Goal: Find specific page/section: Find specific page/section

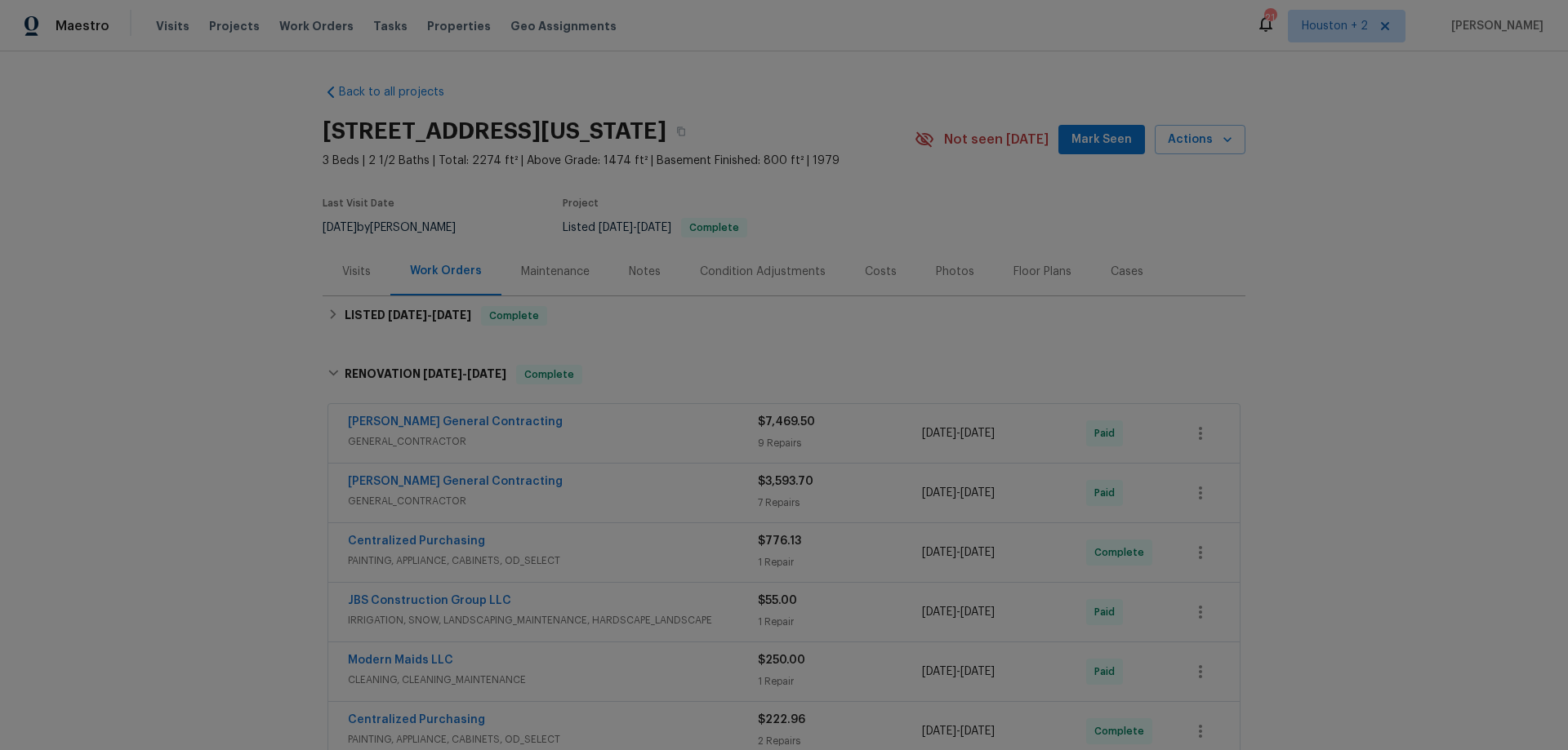
scroll to position [73, 0]
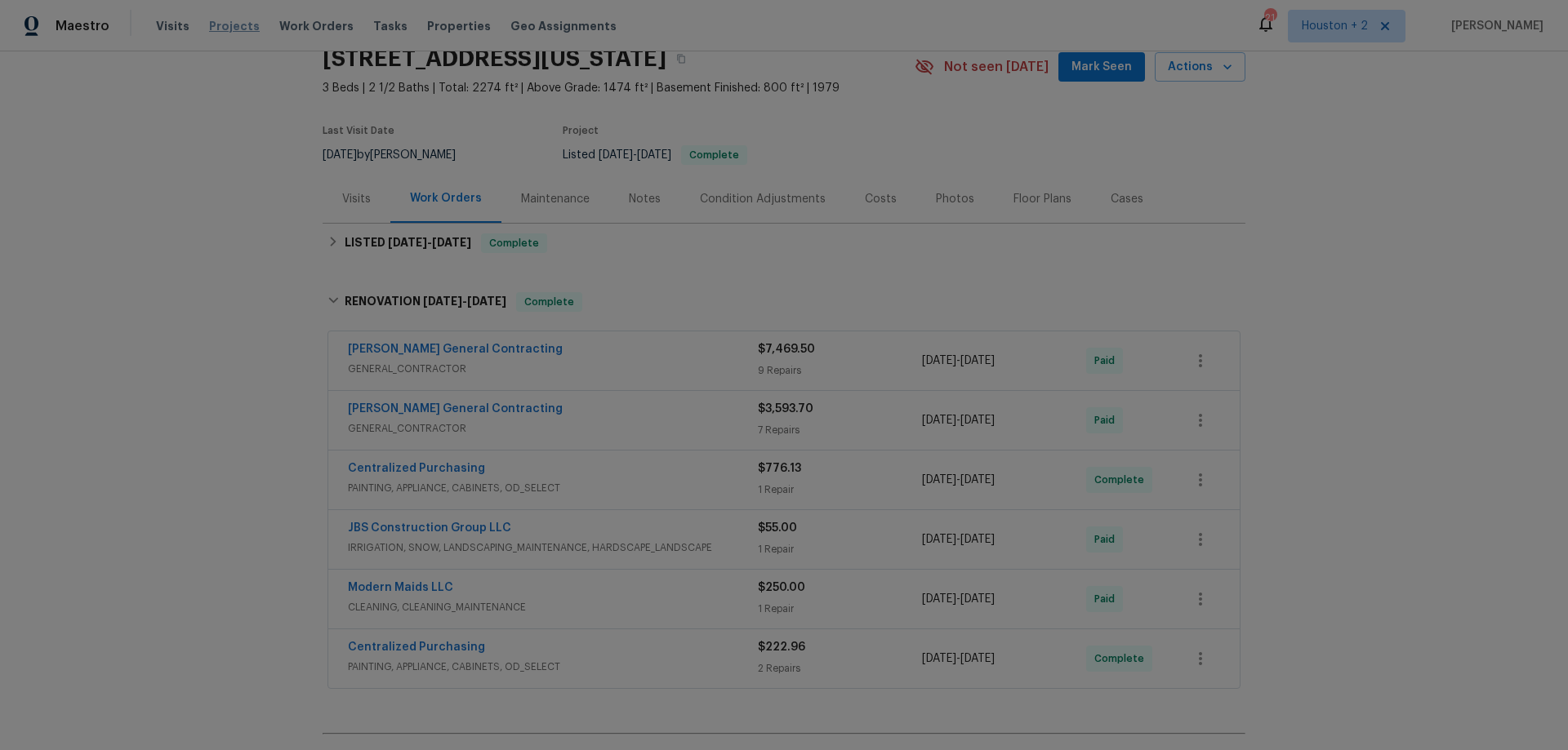
click at [243, 31] on span "Projects" at bounding box center [235, 26] width 51 height 17
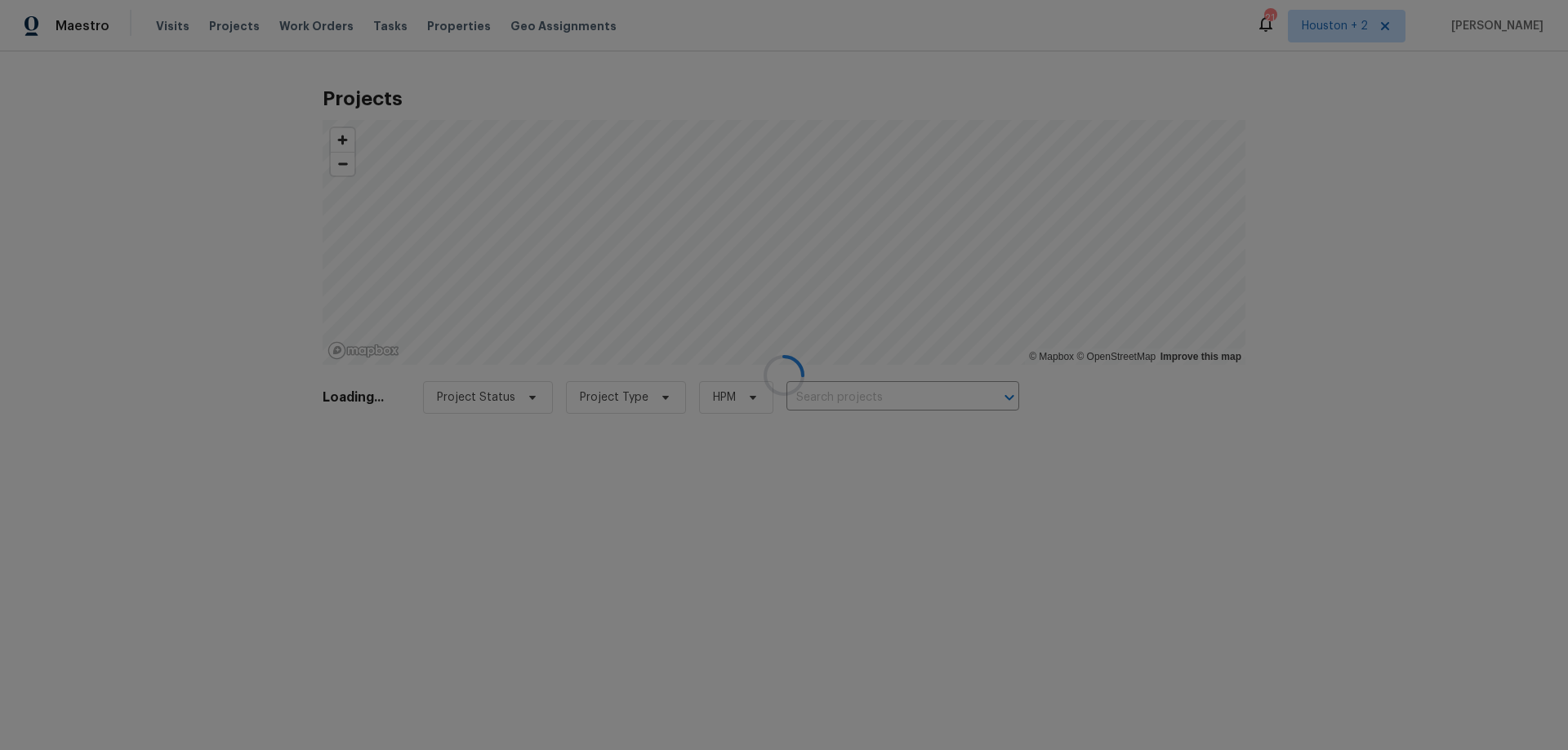
click at [896, 393] on div at bounding box center [784, 375] width 1568 height 750
click at [896, 397] on input "text" at bounding box center [888, 399] width 188 height 26
paste input "[STREET_ADDRESS]"
type input "[STREET_ADDRESS]"
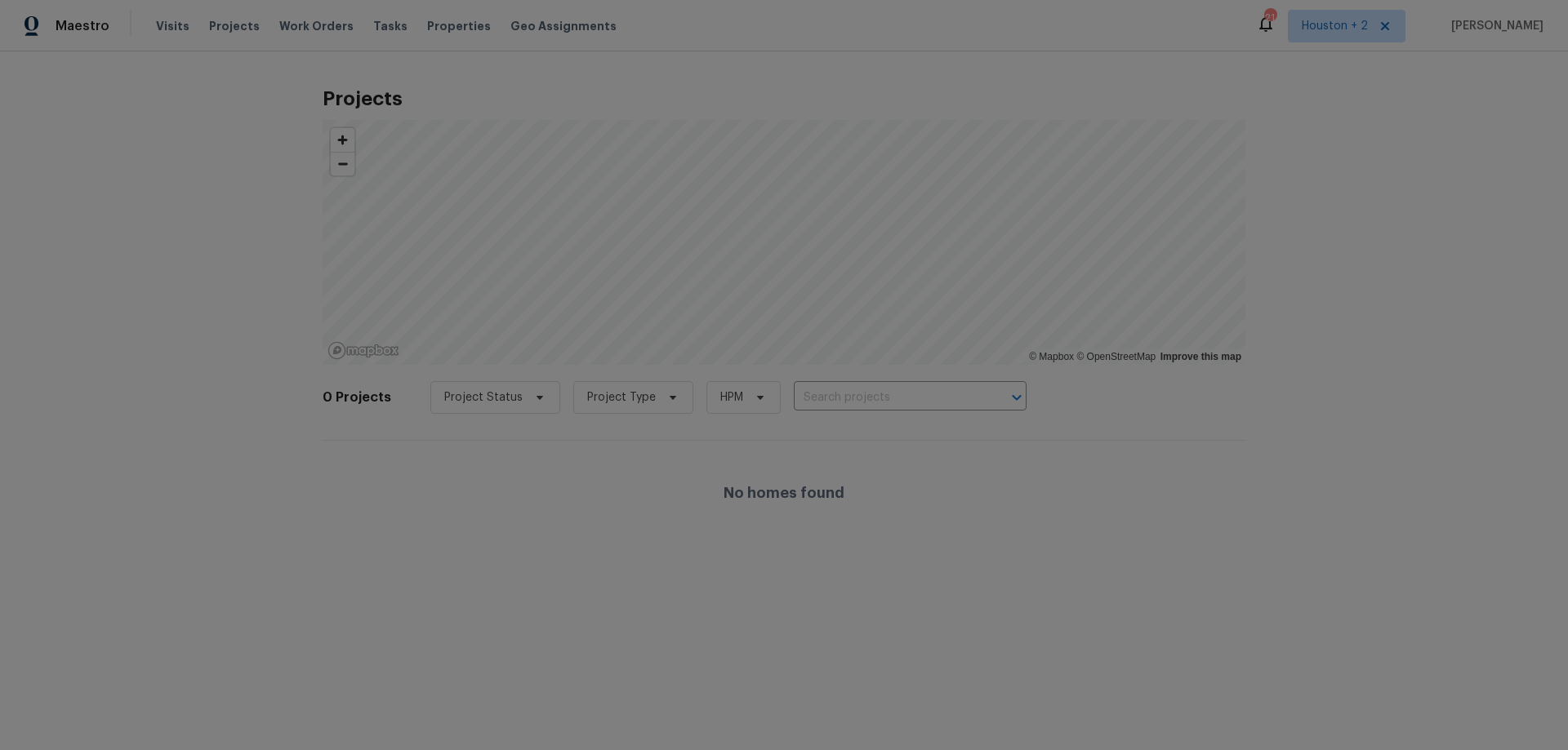
scroll to position [0, 0]
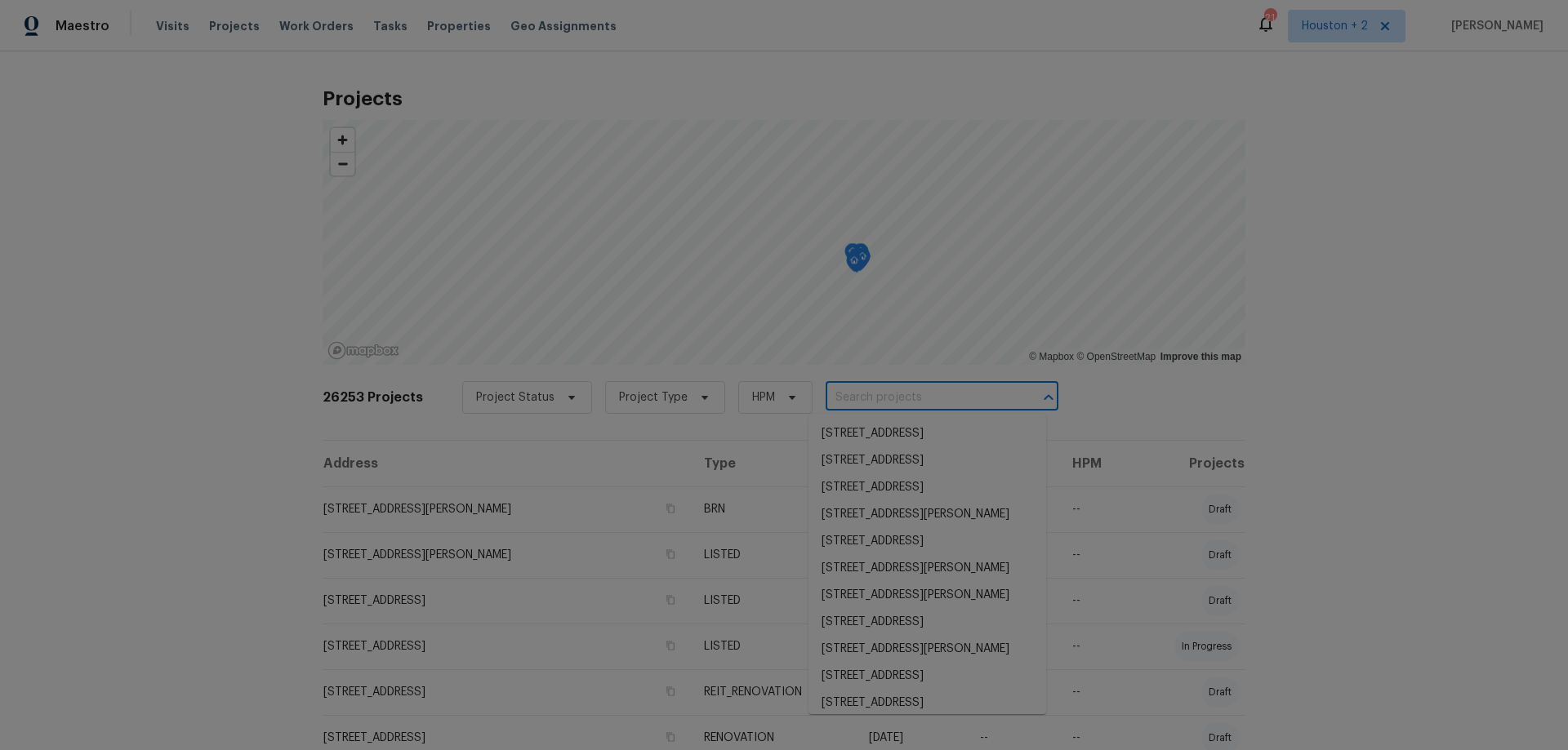
click at [831, 393] on input "text" at bounding box center [919, 399] width 188 height 26
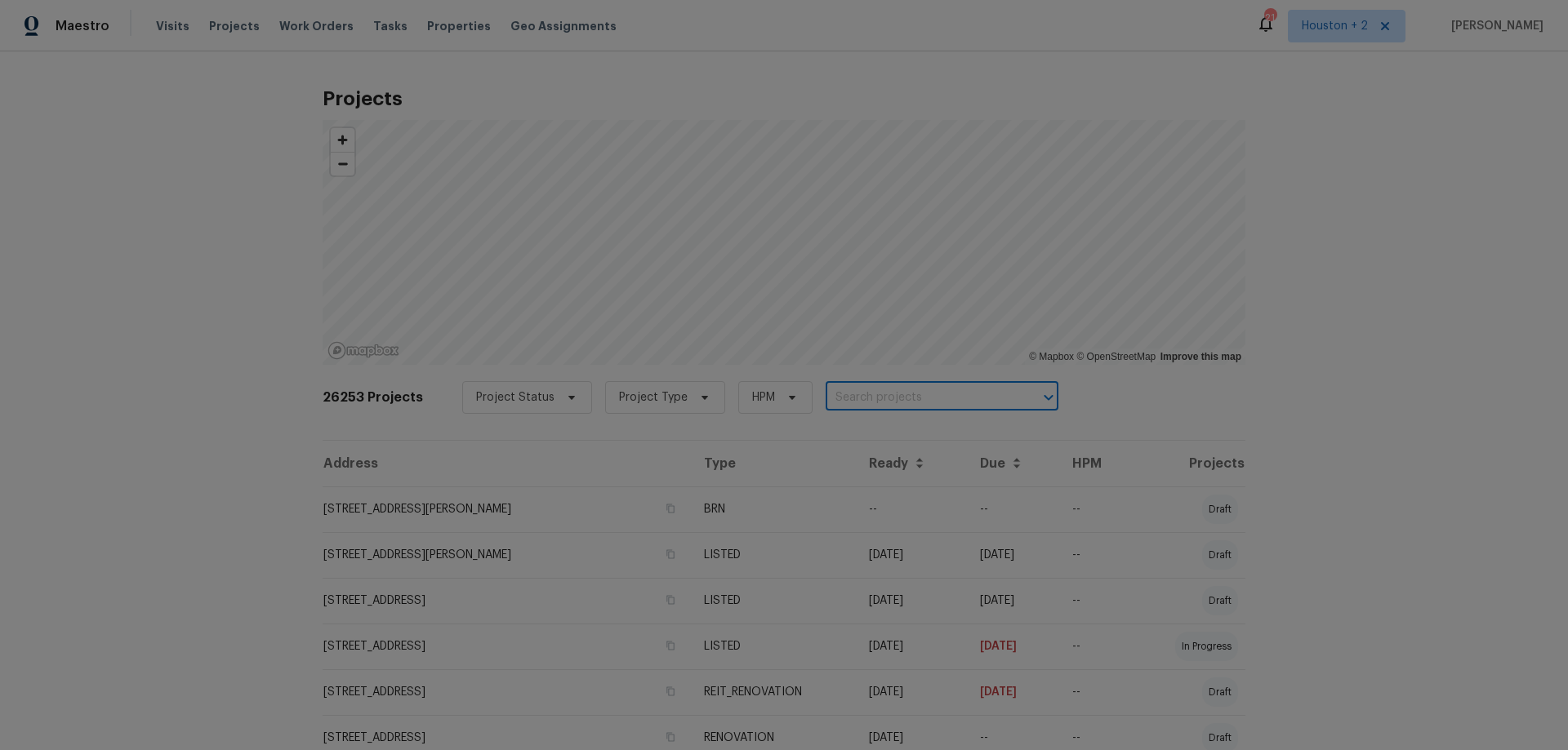
paste input "[STREET_ADDRESS]"
type input "[STREET_ADDRESS]"
click at [911, 430] on li "18109 E 31st Terrace Dr S, Independence, MO 64057" at bounding box center [928, 433] width 238 height 27
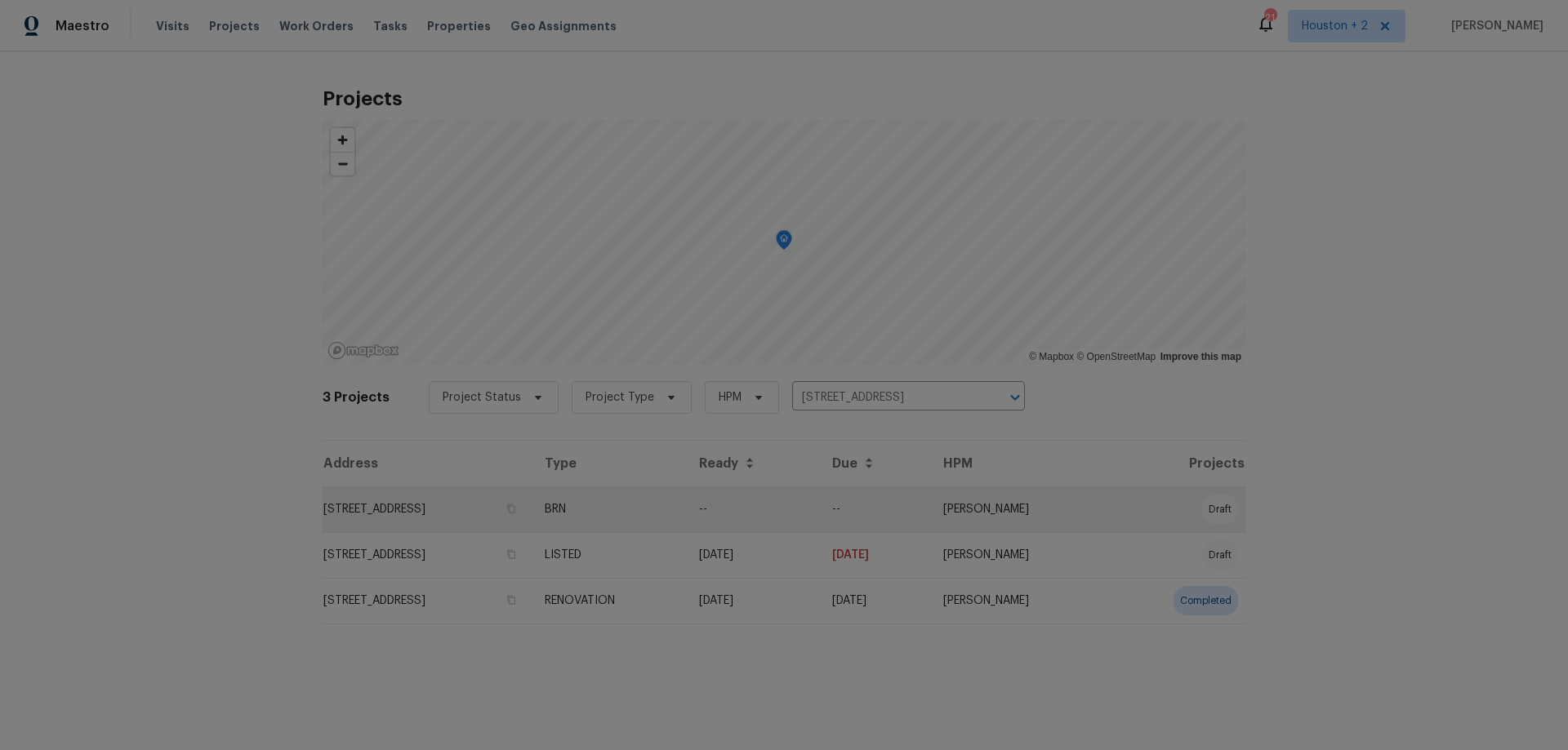
click at [438, 502] on td "18109 E 31st Terrace Dr S, Independence, MO 64057" at bounding box center [427, 509] width 209 height 46
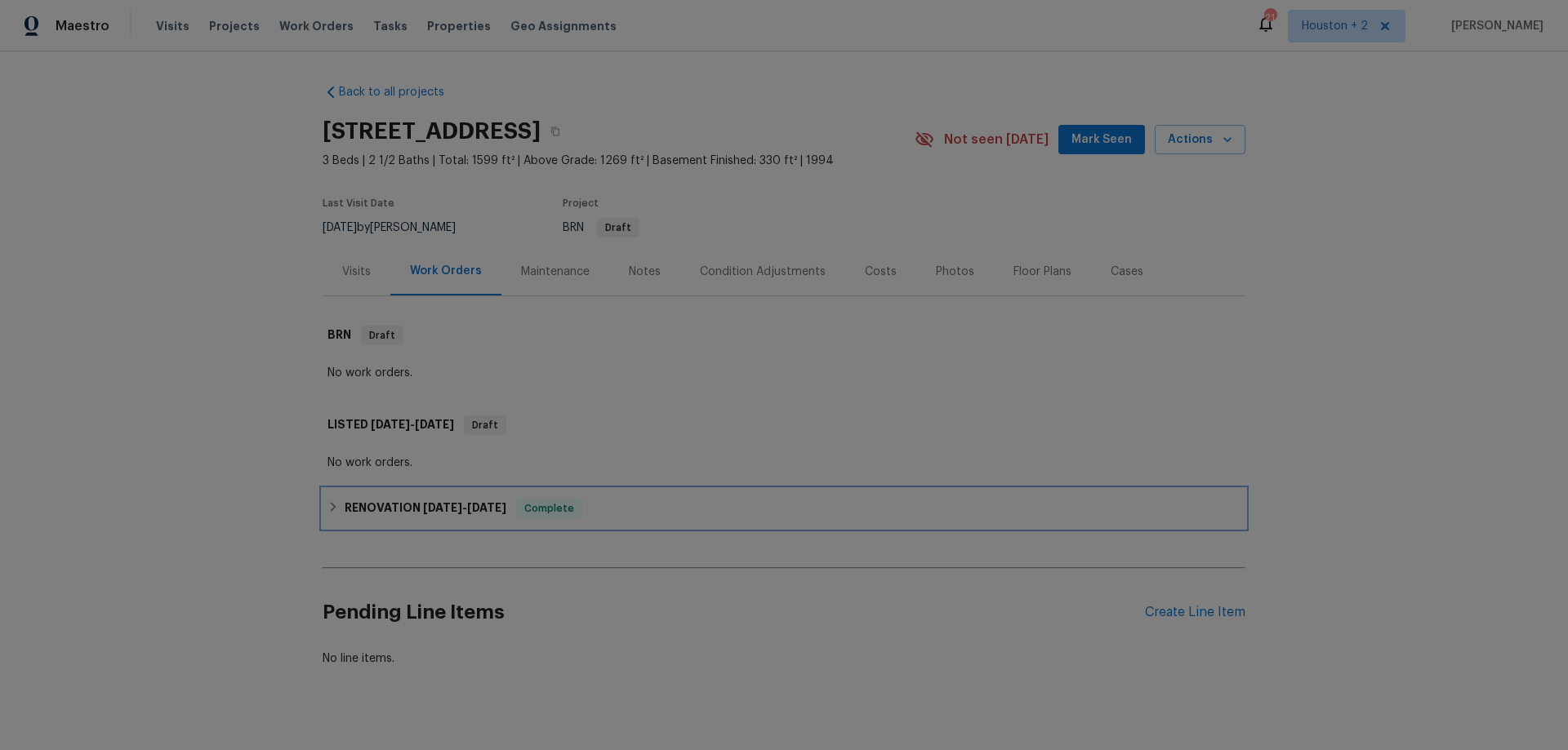
click at [423, 508] on span "8/4/25" at bounding box center [443, 509] width 39 height 12
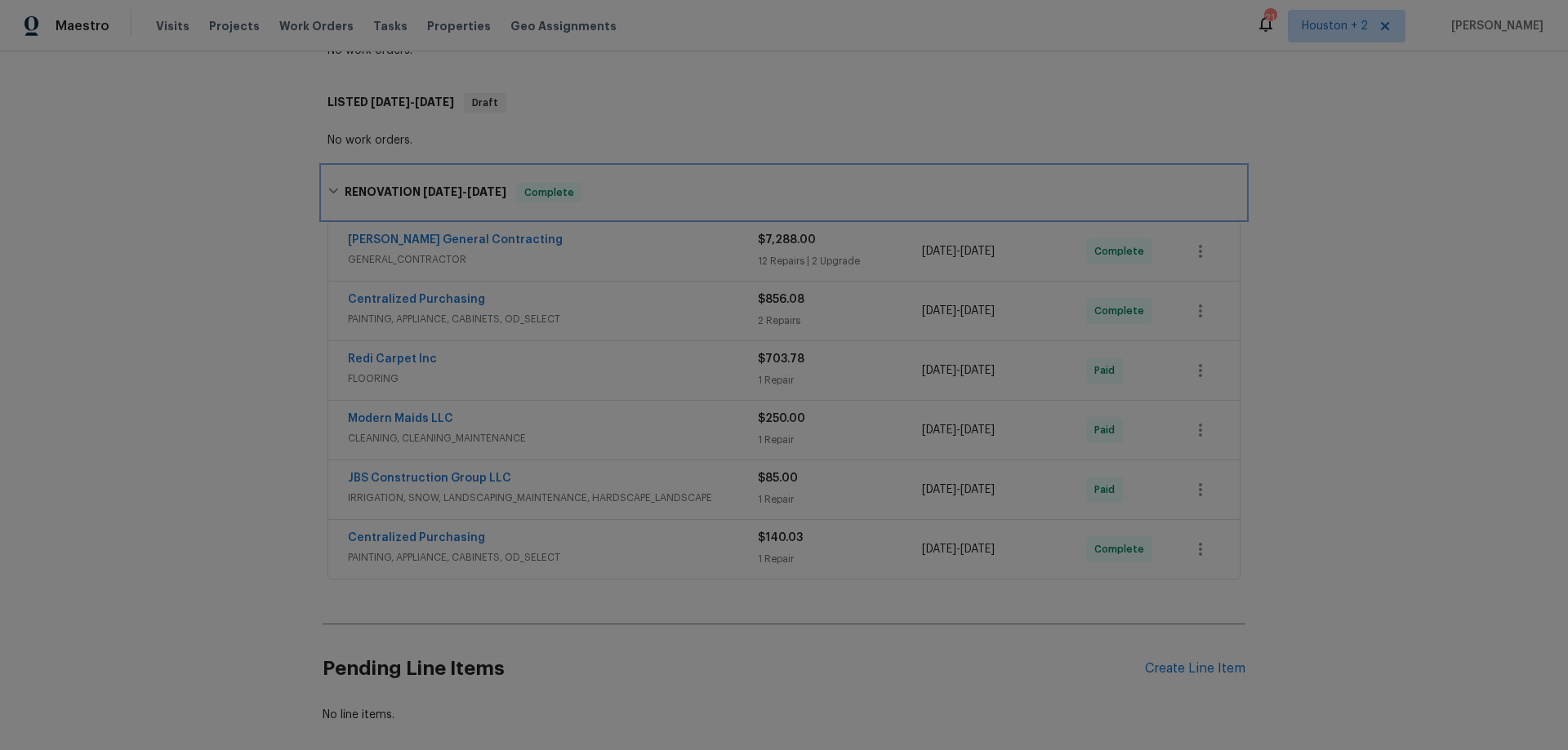
scroll to position [327, 0]
click at [595, 538] on div "Centralized Purchasing" at bounding box center [553, 536] width 410 height 20
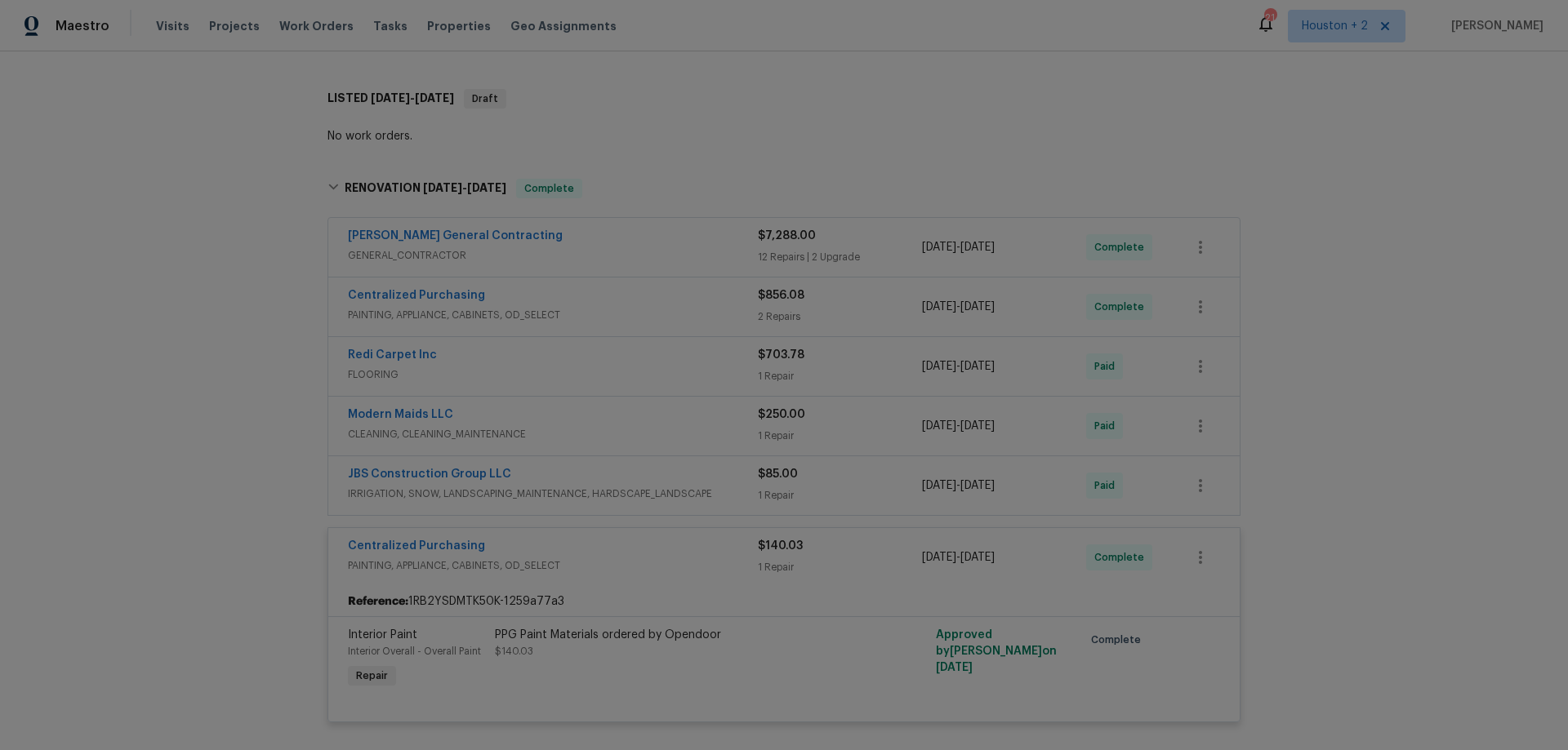
click at [597, 542] on div "Centralized Purchasing" at bounding box center [553, 548] width 410 height 20
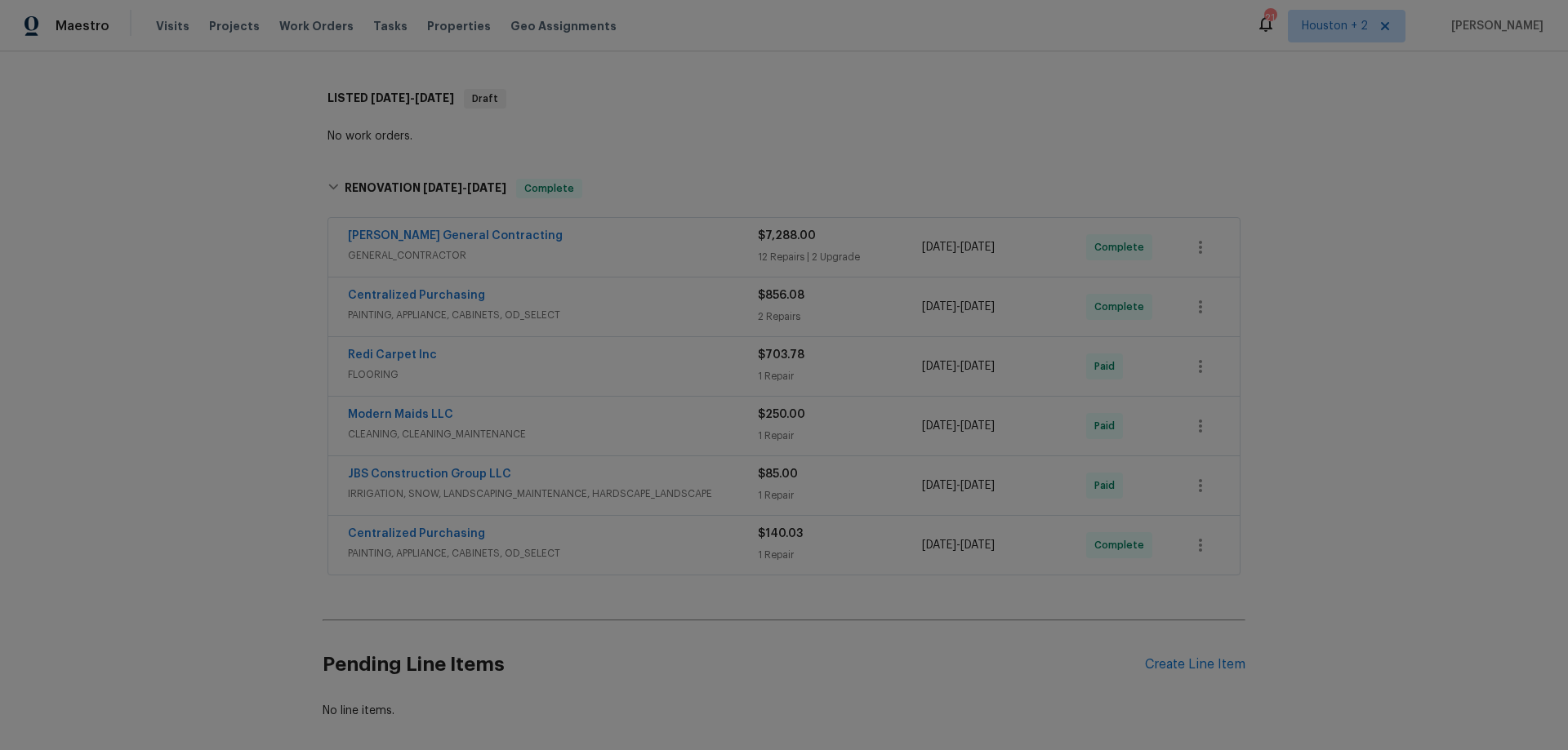
click at [578, 473] on div "JBS Construction Group LLC" at bounding box center [553, 476] width 410 height 20
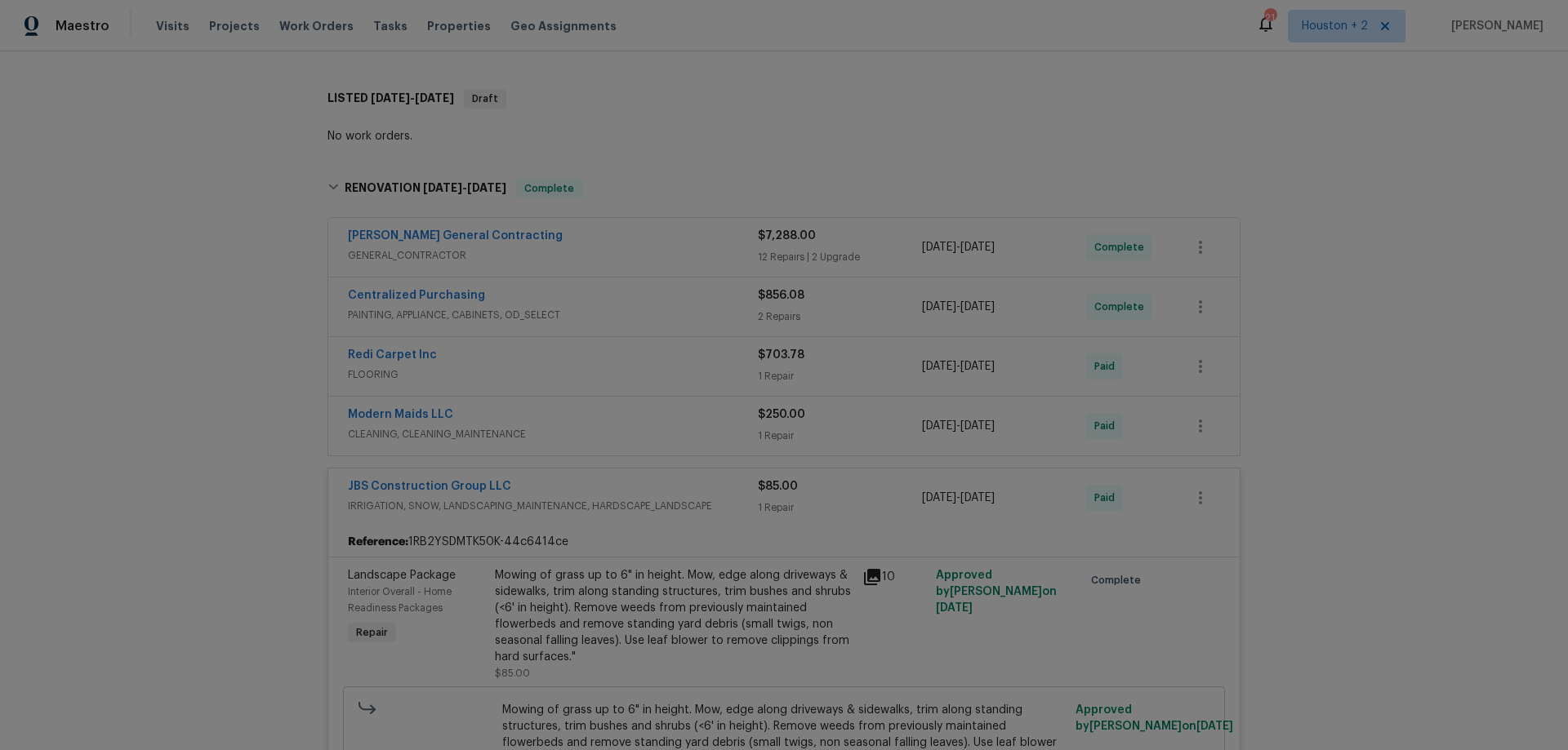
click at [578, 478] on div "JBS Construction Group LLC" at bounding box center [553, 488] width 410 height 20
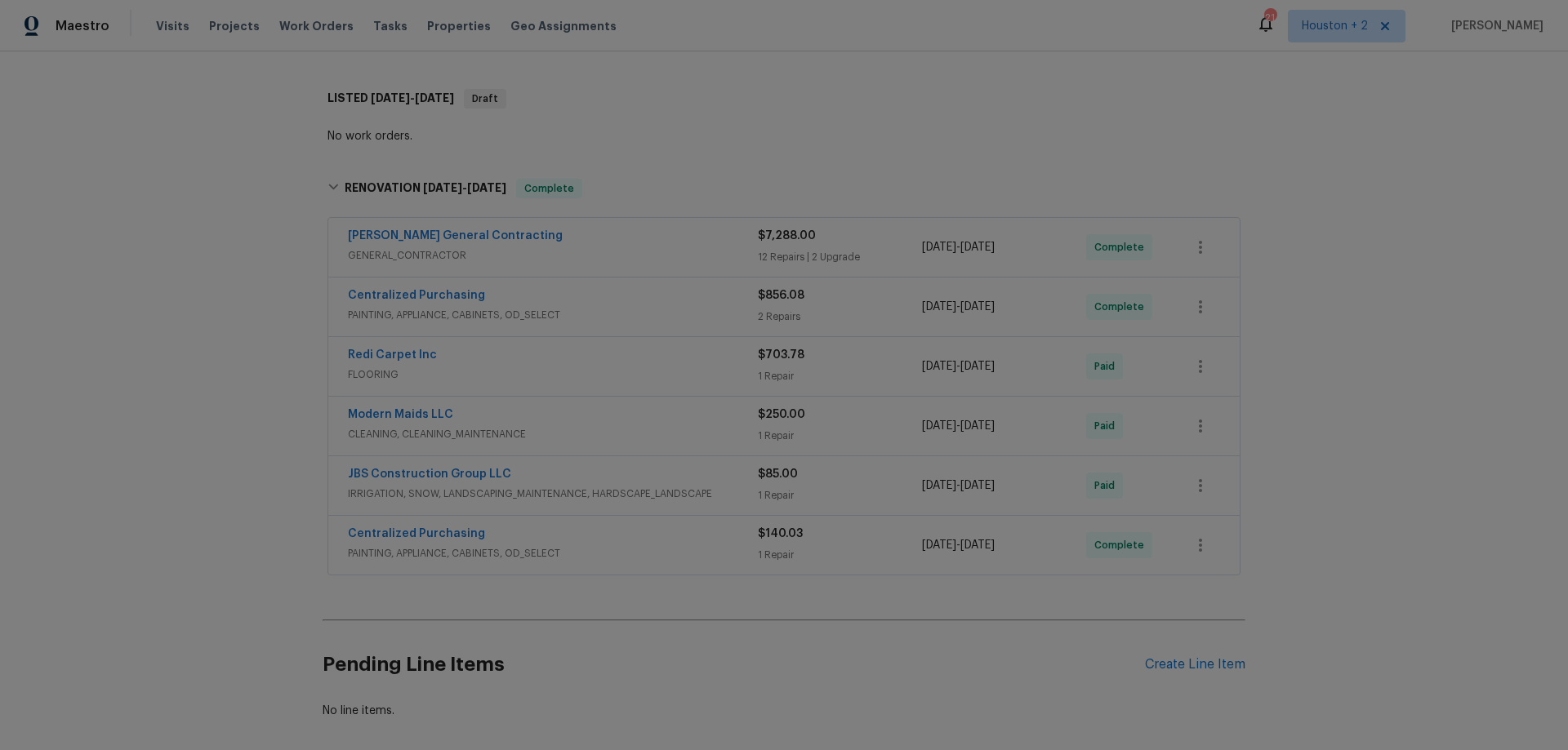
click at [541, 411] on div "Modern Maids LLC" at bounding box center [553, 416] width 410 height 20
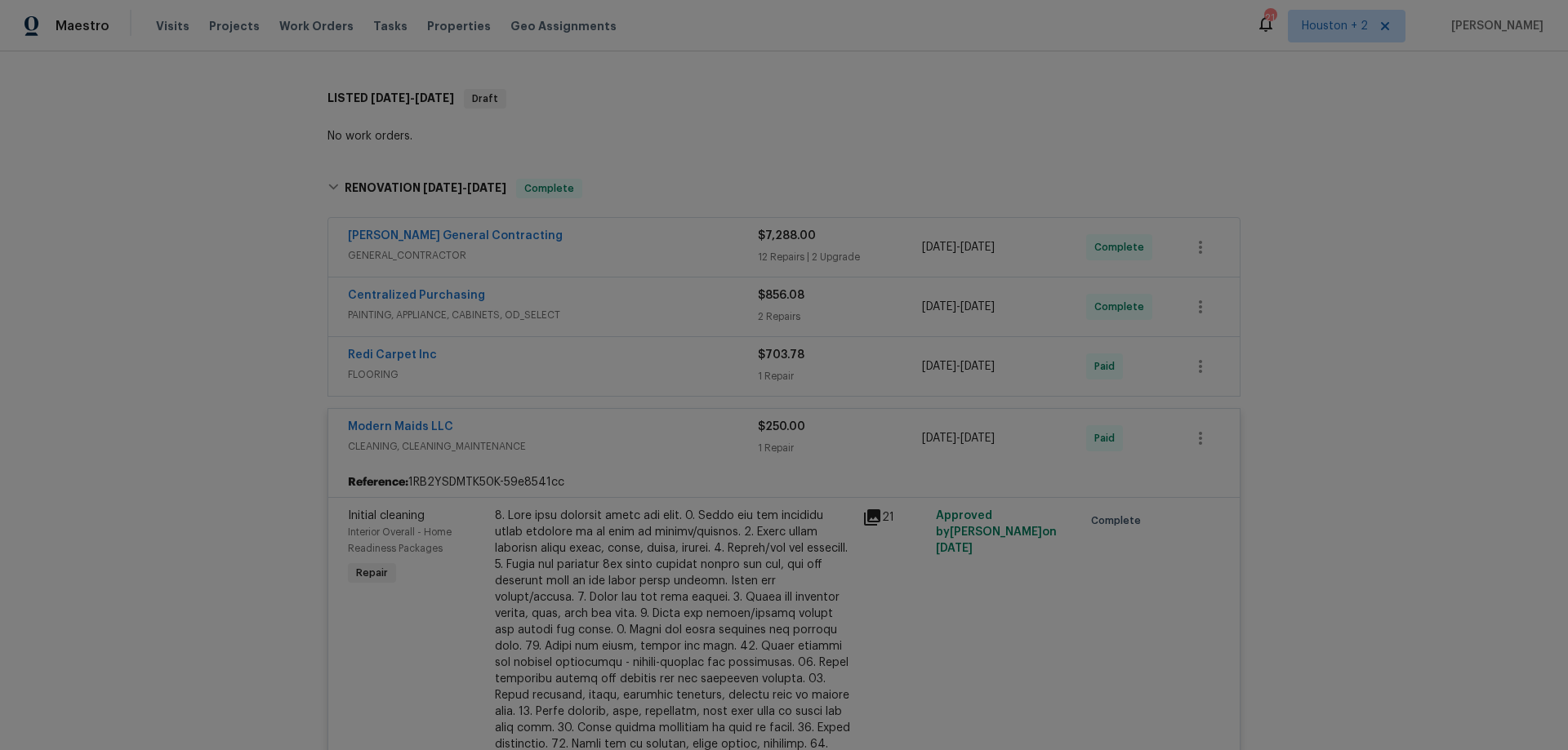
click at [543, 421] on div "Modern Maids LLC" at bounding box center [553, 429] width 410 height 20
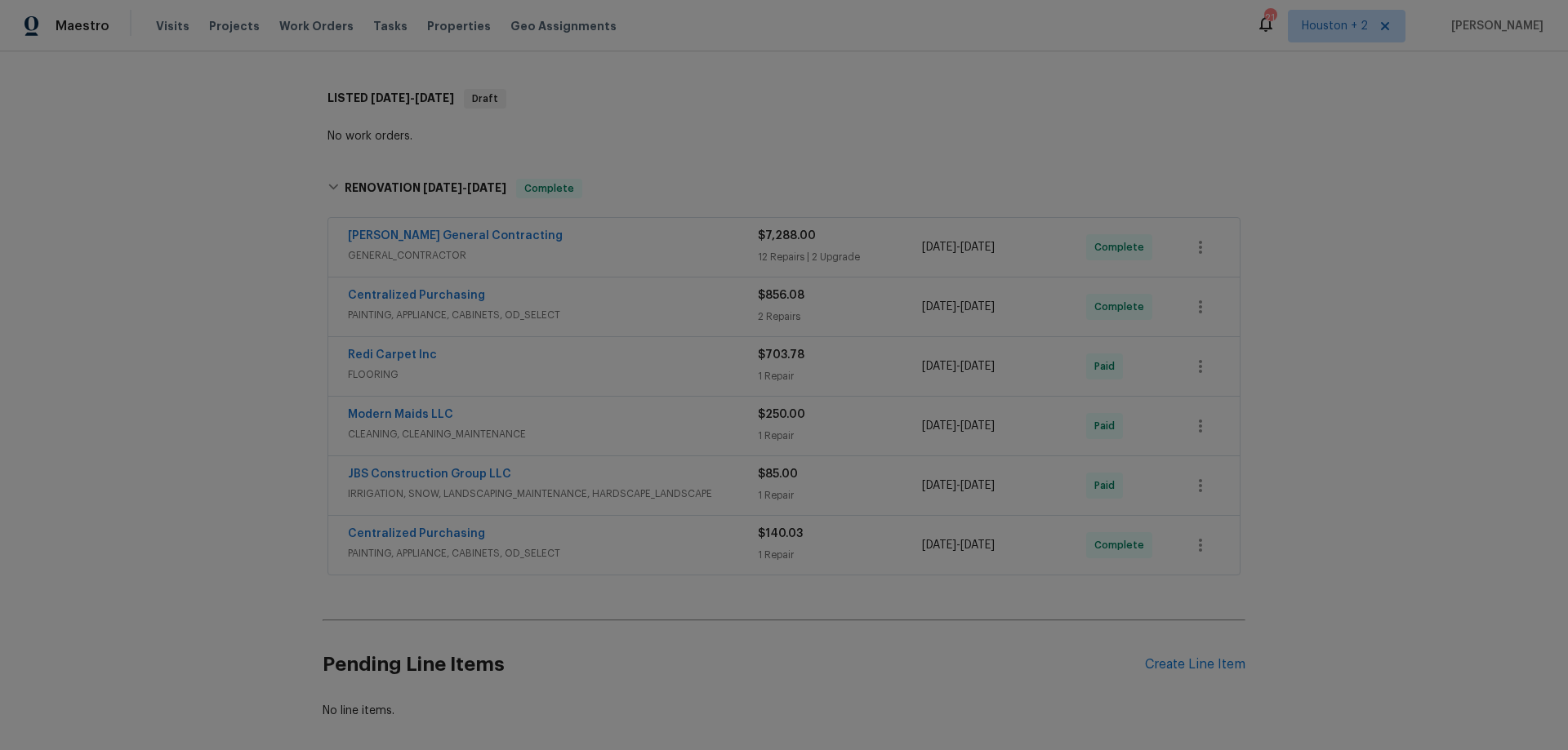
click at [541, 355] on div "Redi Carpet Inc" at bounding box center [553, 357] width 410 height 20
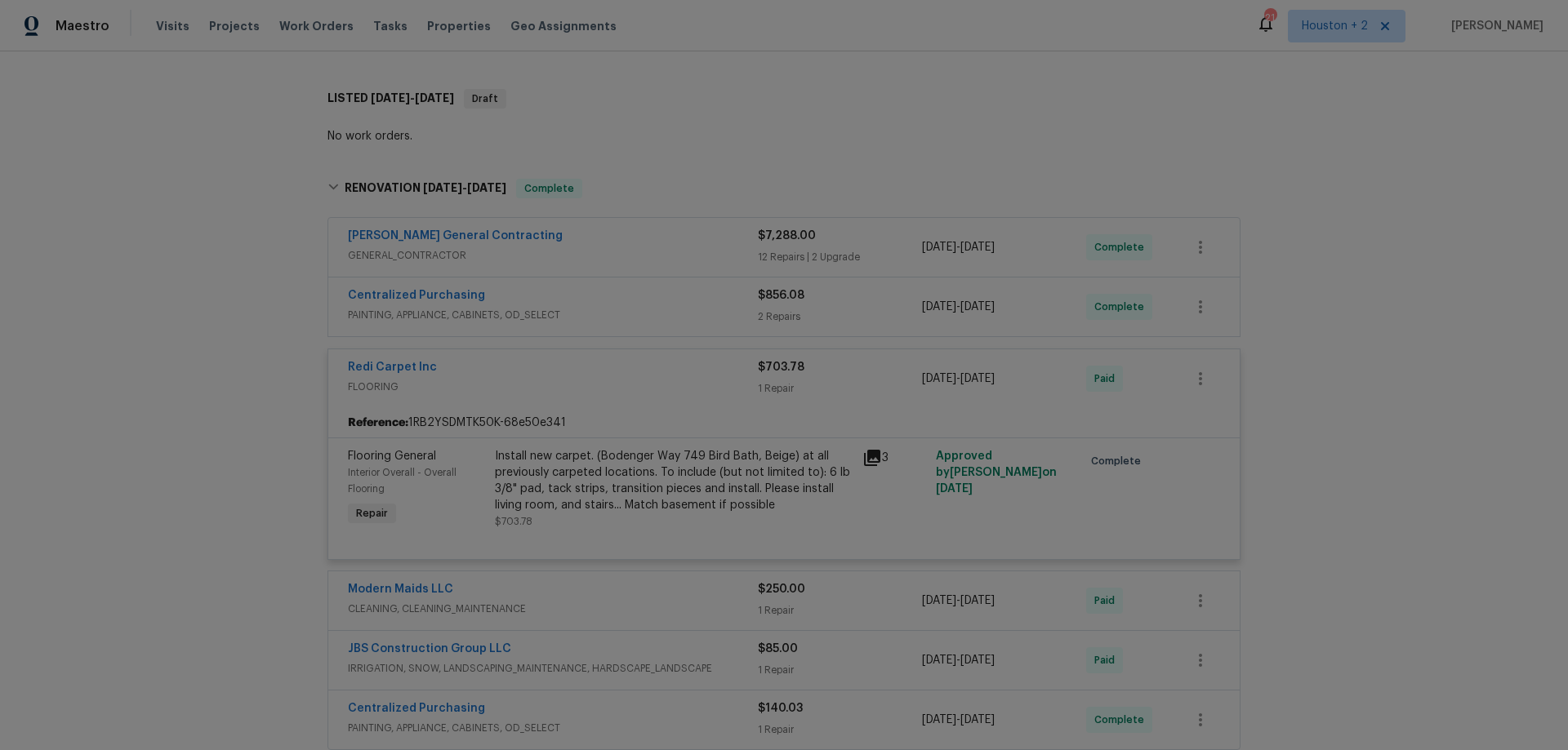
click at [539, 357] on div "Redi Carpet Inc FLOORING $703.78 1 Repair 8/11/2025 - 8/11/2025 Paid" at bounding box center [784, 379] width 911 height 59
click at [631, 295] on div "Centralized Purchasing" at bounding box center [553, 297] width 410 height 20
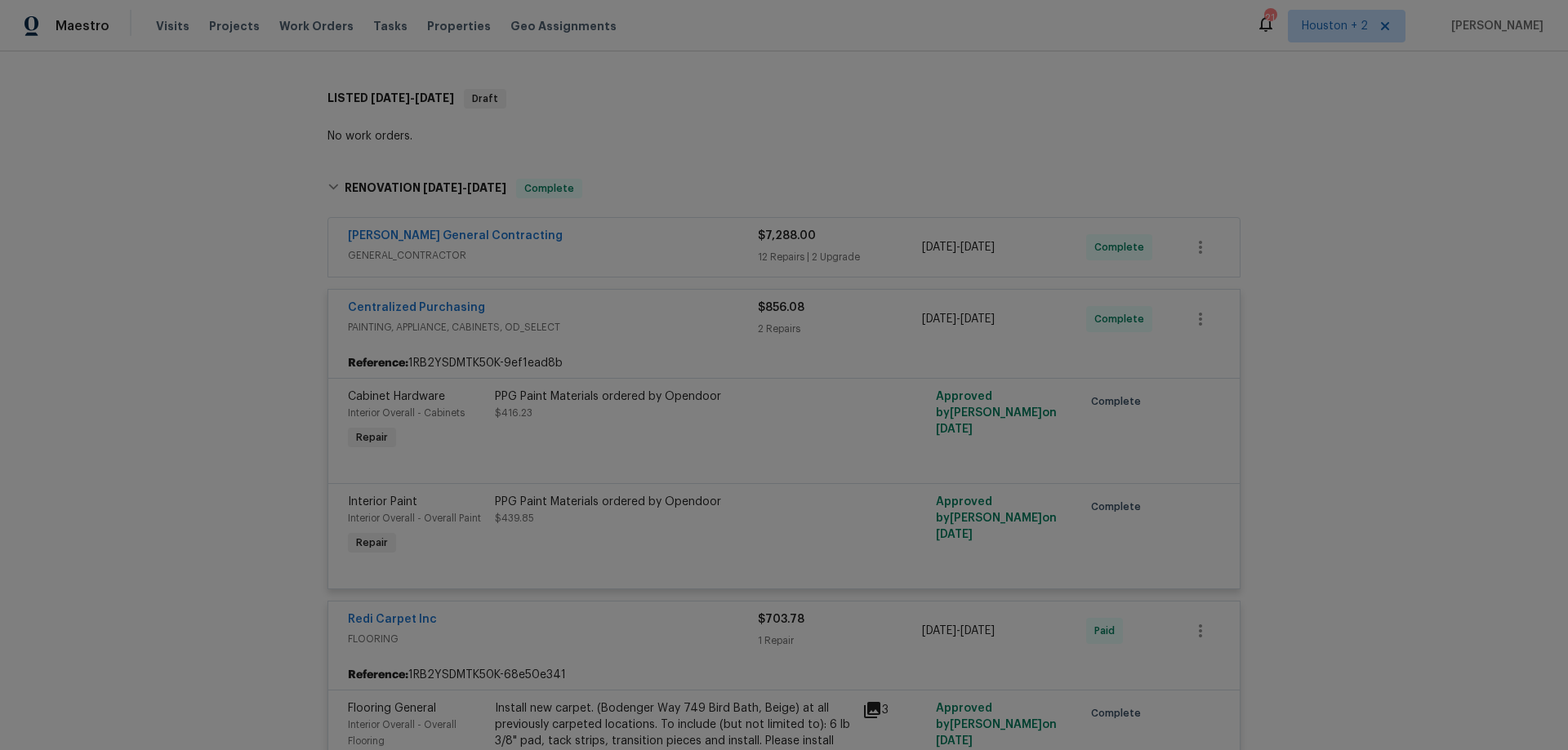
click at [639, 312] on div "Centralized Purchasing" at bounding box center [553, 309] width 410 height 20
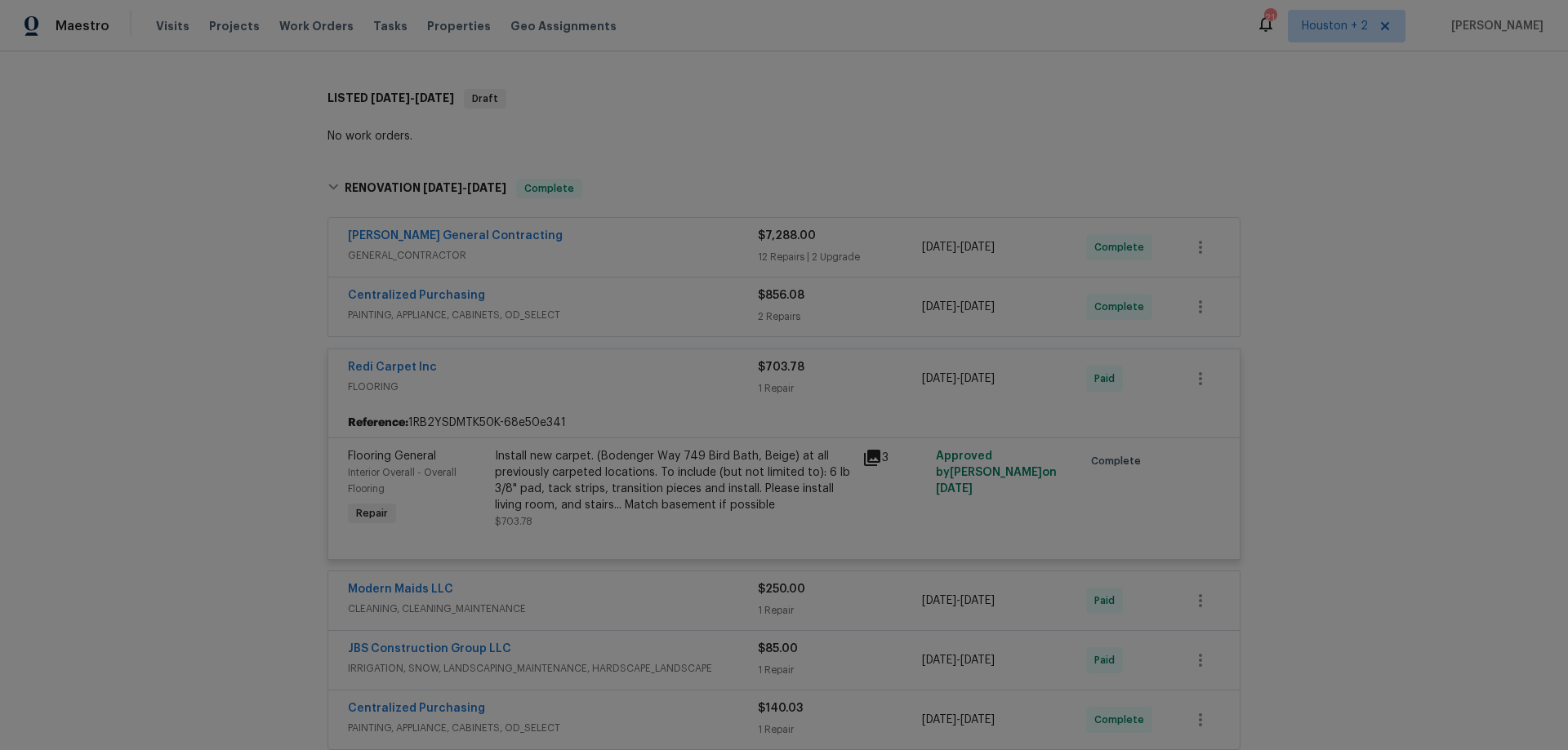
click at [596, 366] on div "Redi Carpet Inc" at bounding box center [553, 369] width 410 height 20
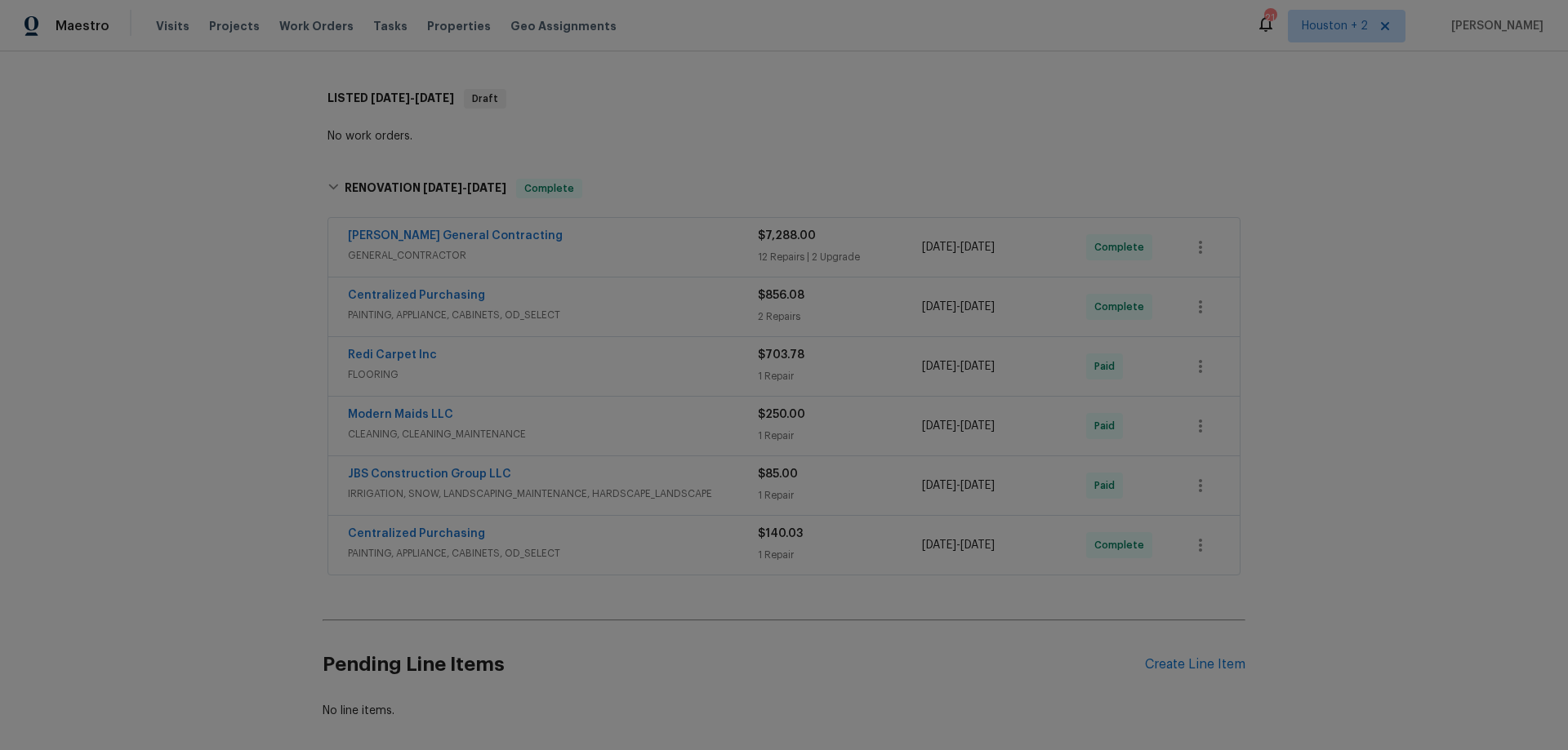
click at [627, 235] on div "[PERSON_NAME] General Contracting" at bounding box center [553, 238] width 410 height 20
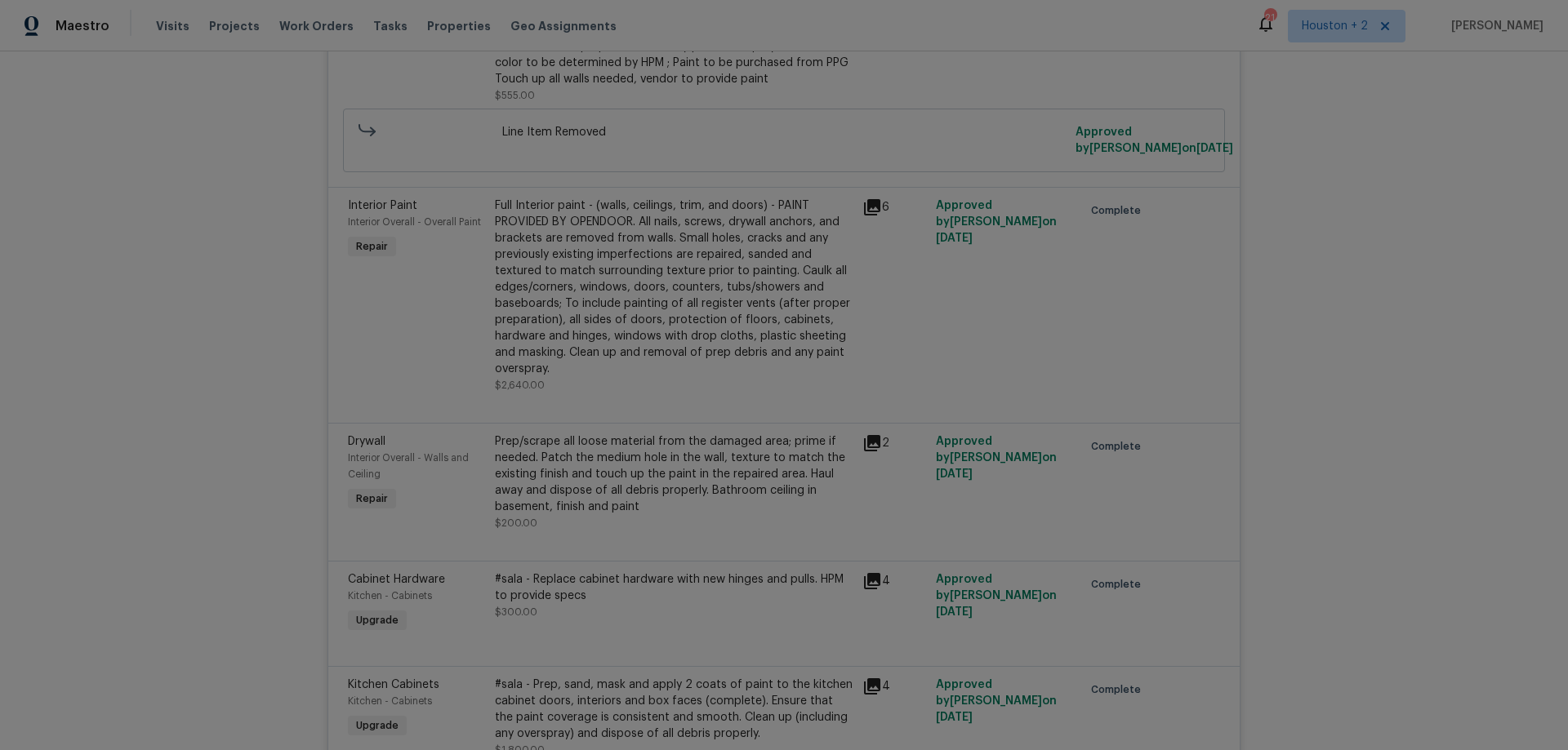
scroll to position [1878, 0]
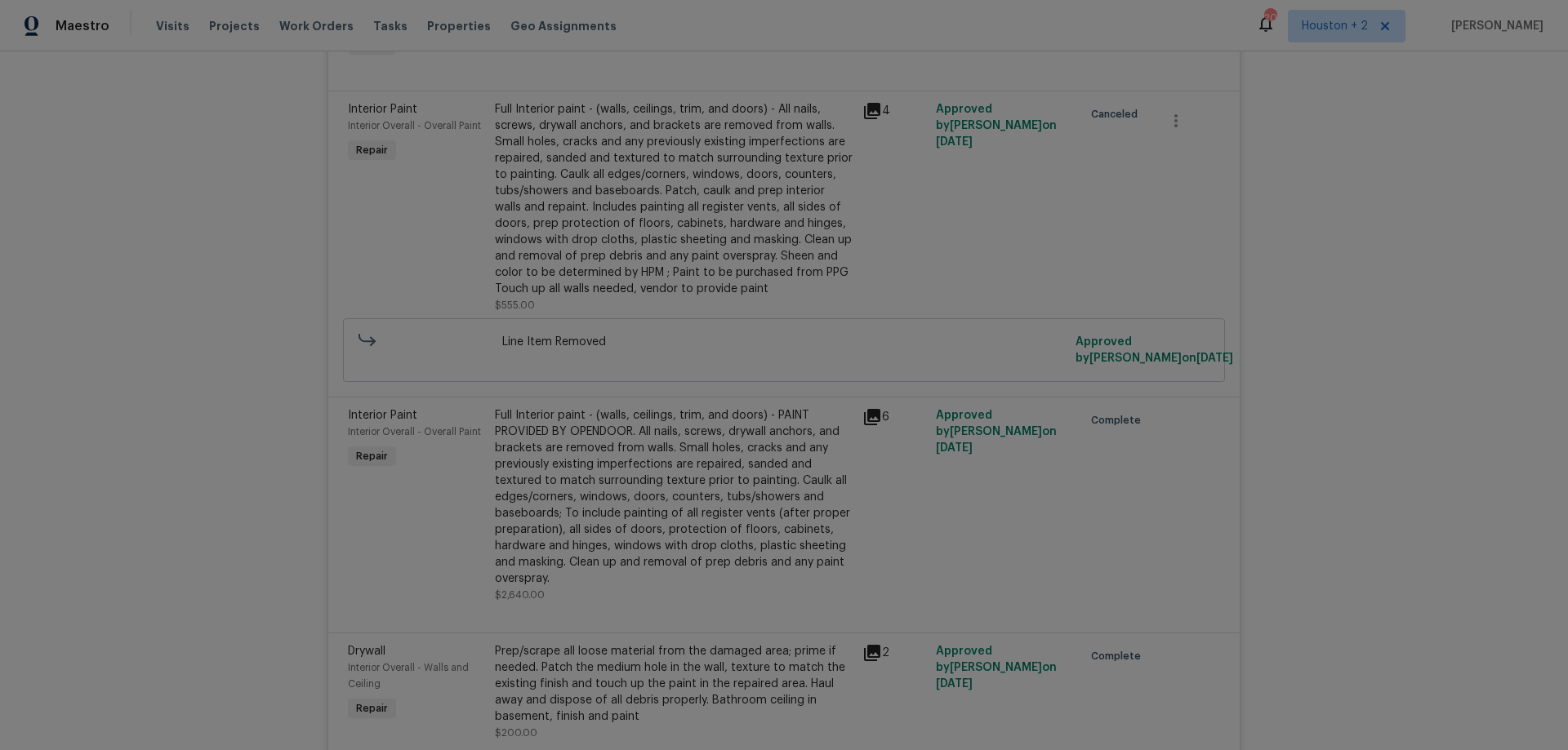
click at [231, 35] on div "Visits Projects Work Orders Tasks Properties Geo Assignments" at bounding box center [396, 26] width 480 height 32
click at [230, 27] on span "Projects" at bounding box center [235, 26] width 51 height 17
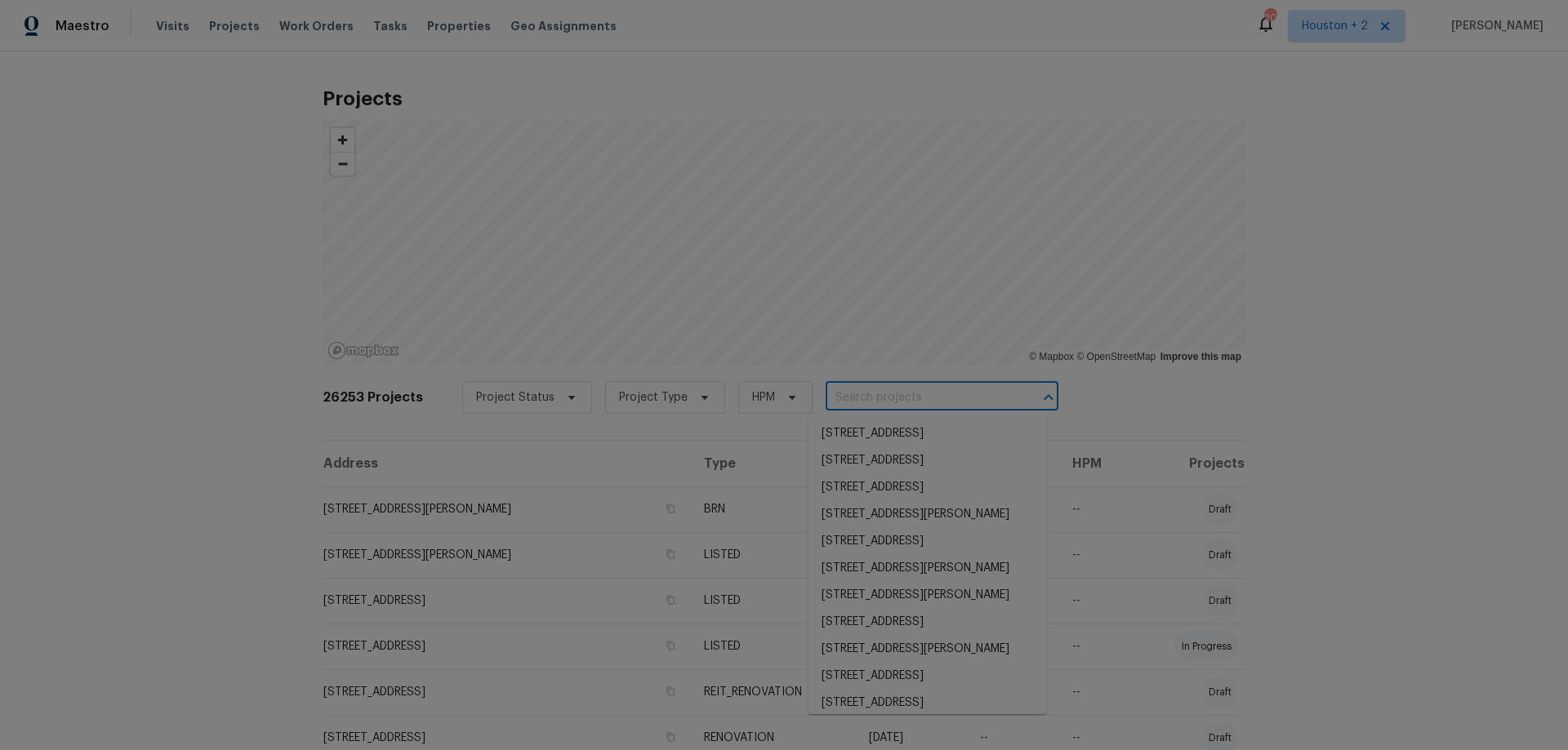
click at [854, 396] on input "text" at bounding box center [919, 399] width 188 height 26
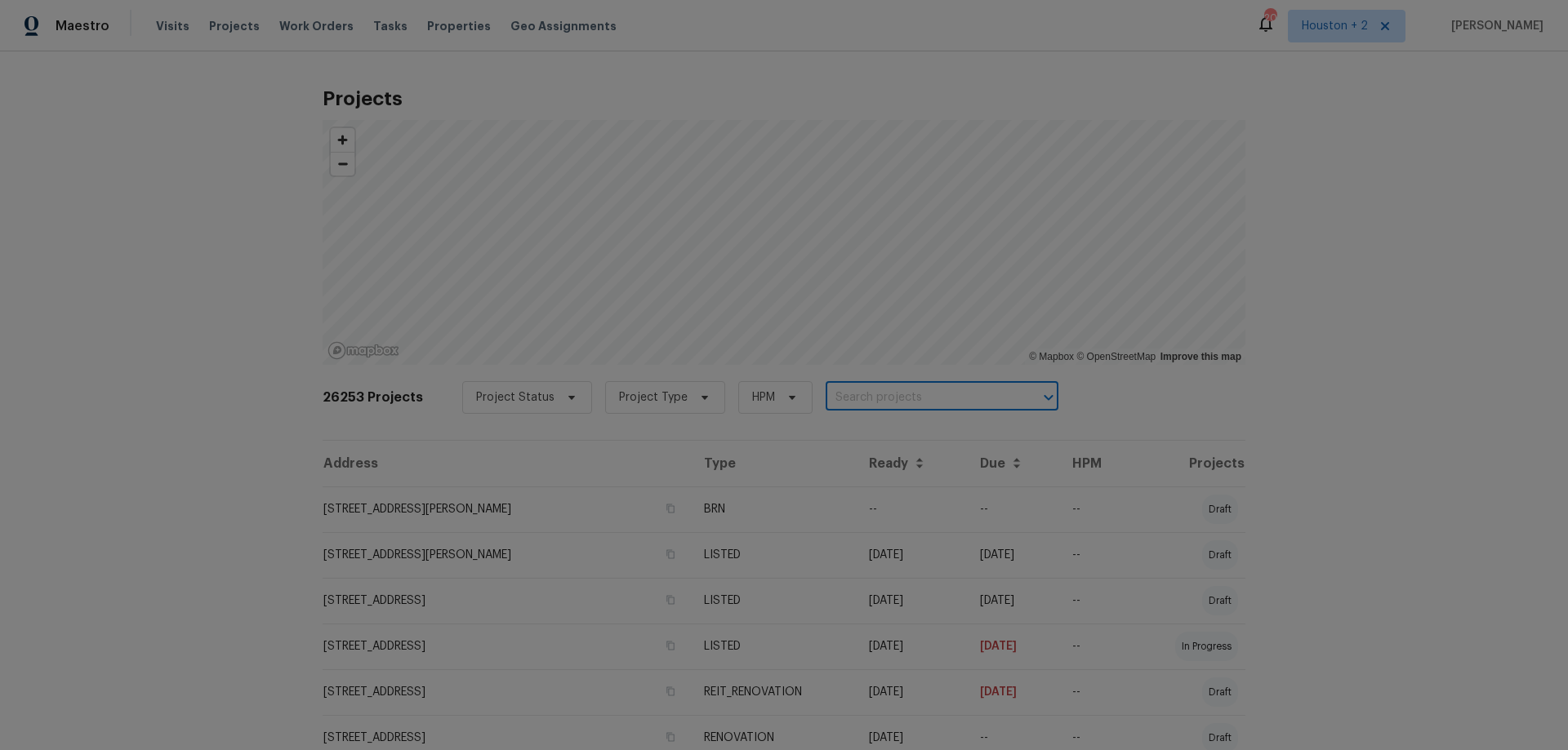
paste input "7223 Foxwood Fair Ln Humble, TX 77338"
type input "7223 Foxwood Fair Ln Humble, TX 77338"
click at [905, 433] on li "7223 Foxwood Fair Ln, Humble, TX 77338" at bounding box center [928, 433] width 238 height 27
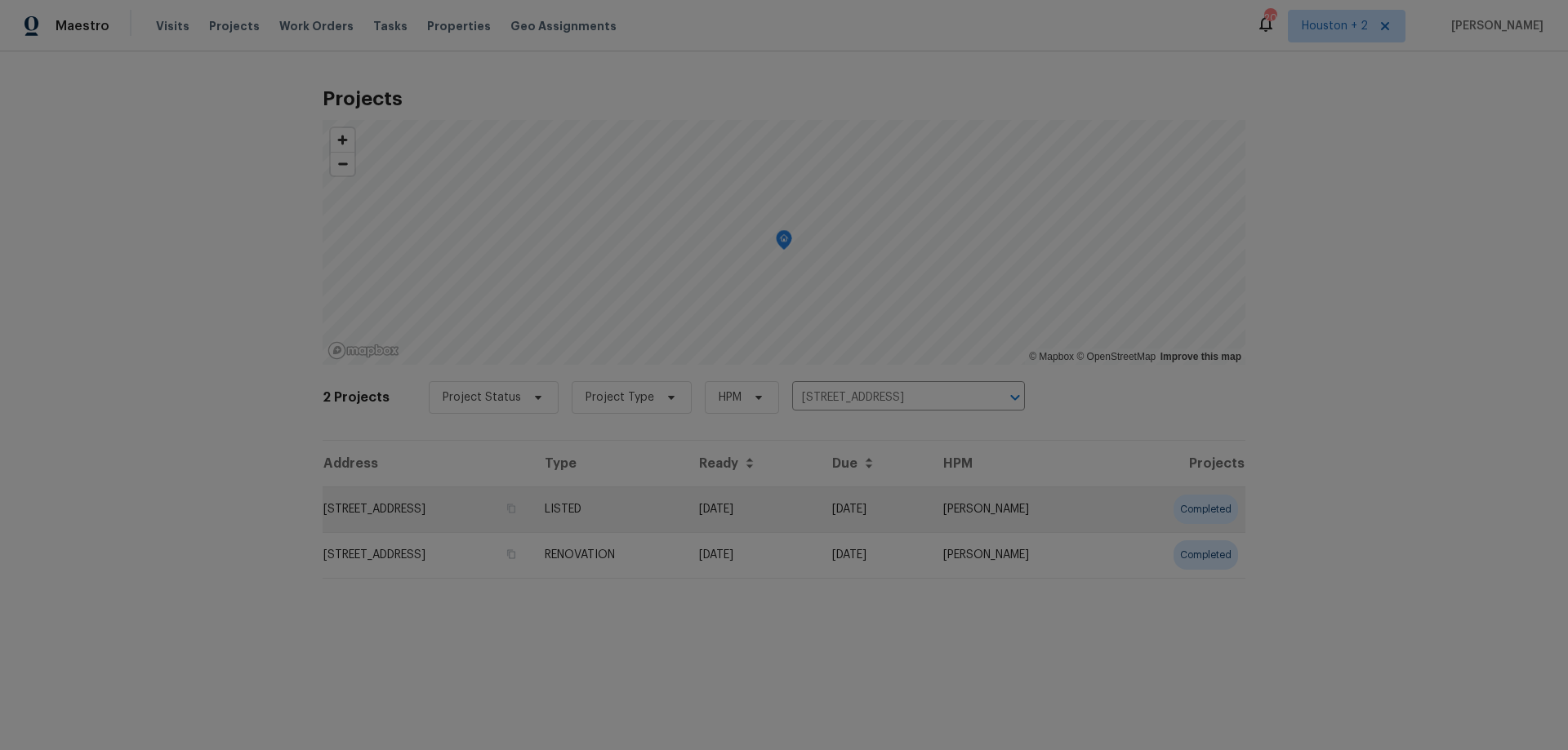
click at [452, 502] on td "7223 Foxwood Fair Ln, Humble, TX 77338" at bounding box center [427, 509] width 209 height 46
